Goal: Navigation & Orientation: Locate item on page

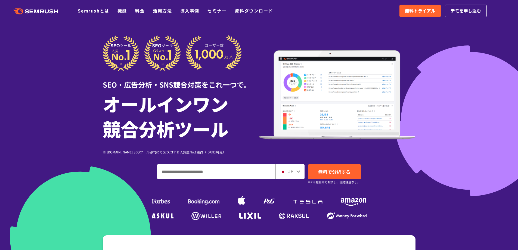
click at [290, 173] on span "JP" at bounding box center [290, 171] width 5 height 7
click at [295, 173] on div "JP" at bounding box center [288, 171] width 17 height 7
click at [298, 172] on icon at bounding box center [299, 171] width 4 height 2
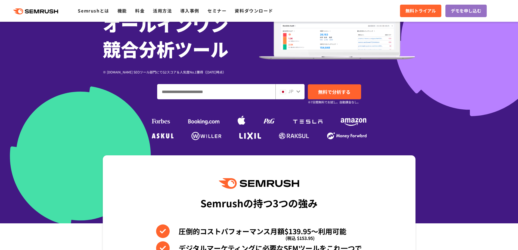
scroll to position [82, 0]
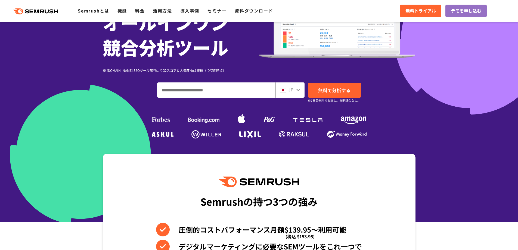
click at [298, 91] on icon at bounding box center [298, 90] width 4 height 4
click at [290, 90] on span "JP" at bounding box center [290, 89] width 5 height 7
click at [284, 91] on img at bounding box center [283, 90] width 6 height 4
click at [221, 93] on input "ドメイン、キーワードまたはURLを入力してください" at bounding box center [217, 90] width 118 height 15
